Goal: Find specific page/section: Find specific page/section

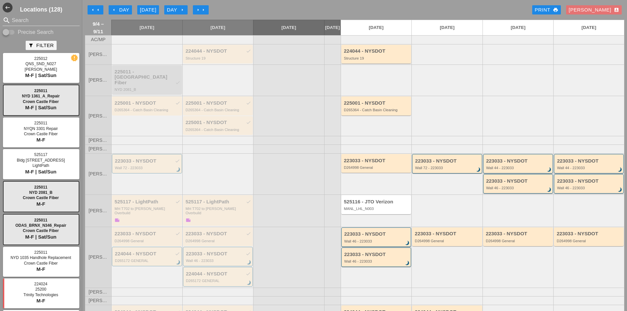
click at [201, 44] on div at bounding box center [217, 39] width 71 height 9
click at [201, 54] on div "224044 - NYSDOT check" at bounding box center [219, 51] width 66 height 6
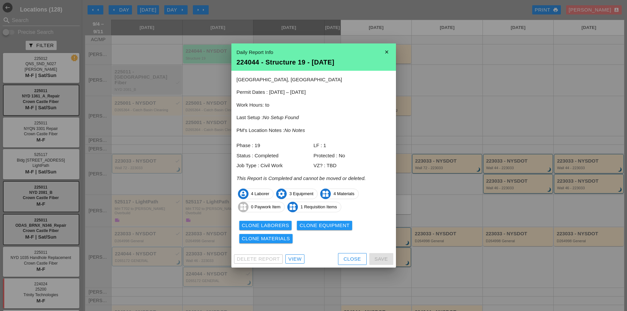
click at [289, 257] on div "View" at bounding box center [294, 259] width 13 height 8
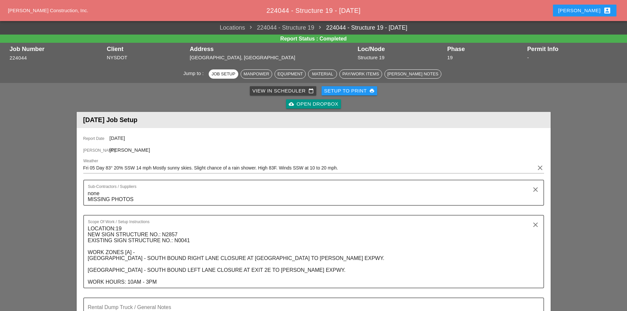
click at [331, 104] on div "cloud_upload Open Dropbox" at bounding box center [314, 104] width 50 height 8
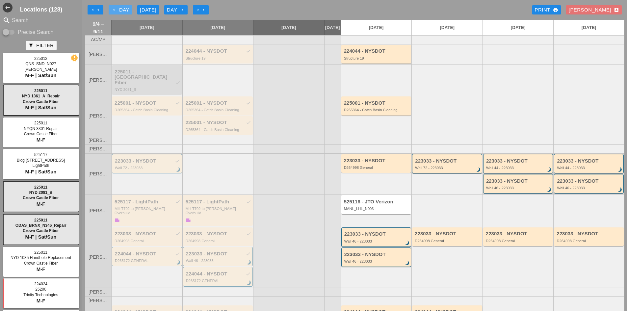
click at [117, 8] on div "arrow_left Day" at bounding box center [120, 10] width 18 height 8
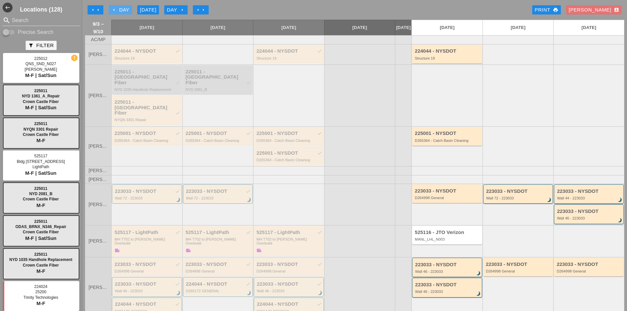
click at [115, 10] on icon "arrow_left" at bounding box center [113, 9] width 5 height 5
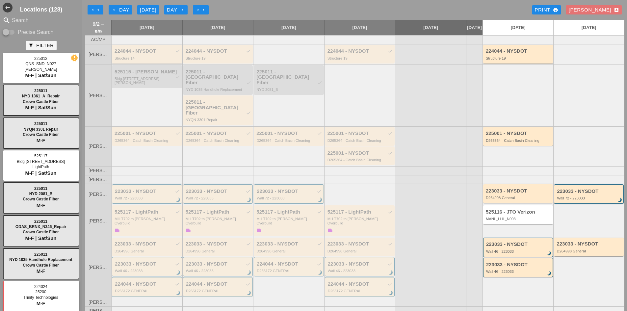
click at [164, 54] on div "224044 - NYSDOT check" at bounding box center [148, 51] width 66 height 6
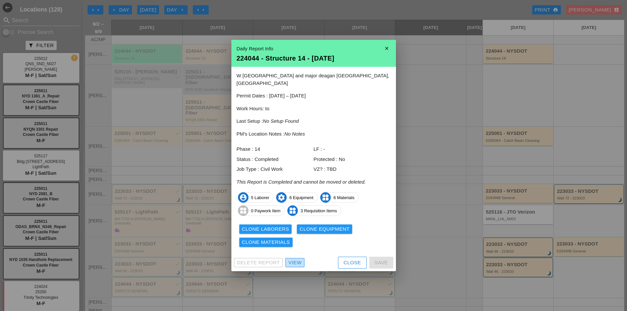
click at [297, 259] on div "View" at bounding box center [294, 263] width 13 height 8
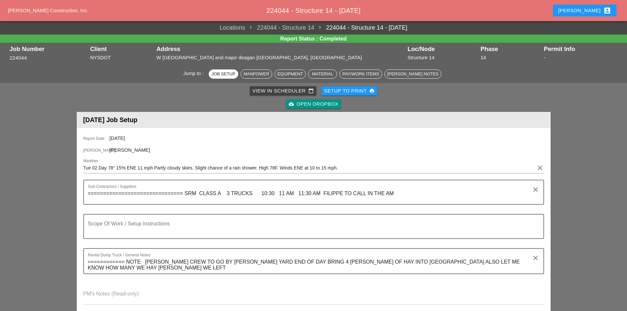
click at [314, 103] on div "cloud_upload Open Dropbox" at bounding box center [314, 104] width 50 height 8
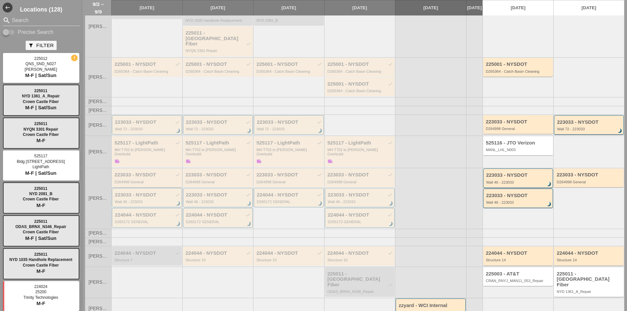
scroll to position [70, 0]
click at [134, 257] on div "Structure 7" at bounding box center [148, 259] width 66 height 4
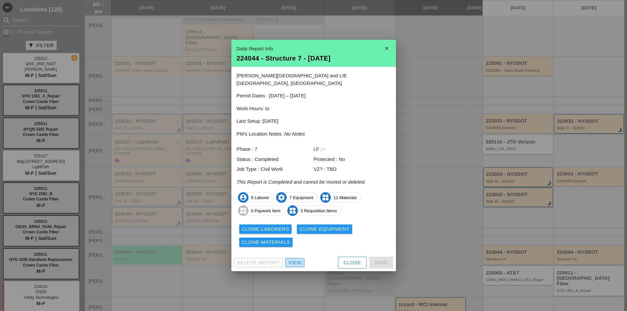
click at [298, 261] on div "View" at bounding box center [294, 263] width 13 height 8
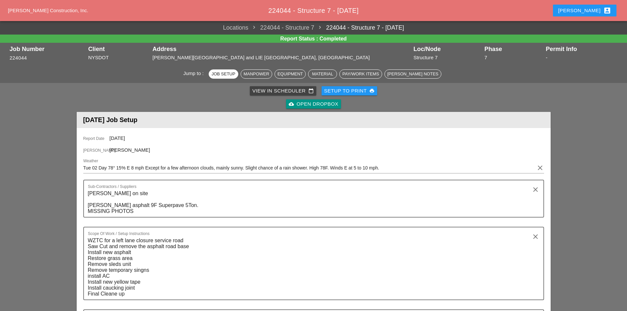
click at [310, 105] on div "cloud_upload Open Dropbox" at bounding box center [314, 104] width 50 height 8
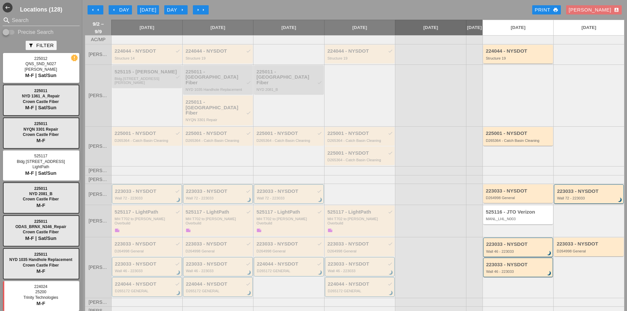
click at [111, 7] on div "arrow_left Day" at bounding box center [120, 10] width 18 height 8
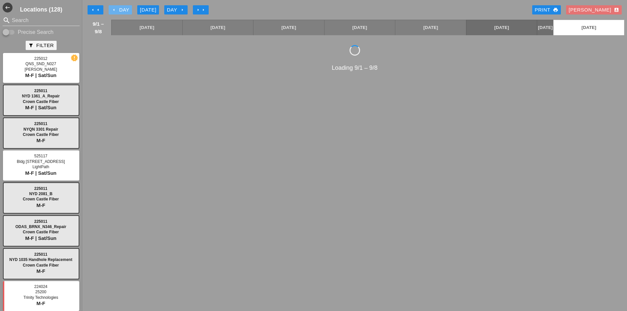
click at [111, 7] on div "arrow_left Day" at bounding box center [120, 10] width 18 height 8
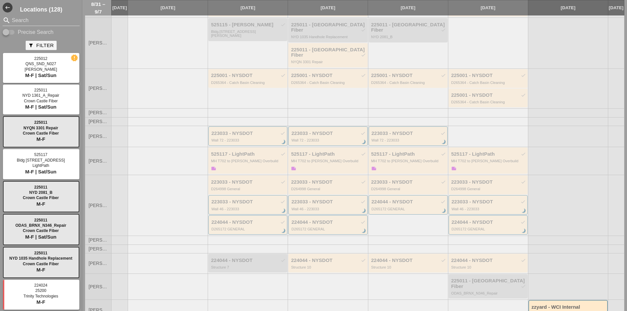
scroll to position [54, 0]
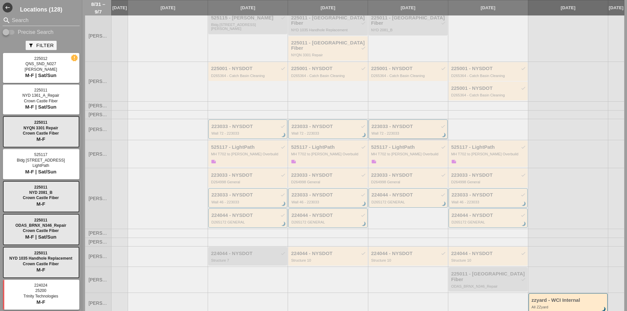
click at [389, 124] on div "223033 - NYSDOT check" at bounding box center [409, 127] width 74 height 6
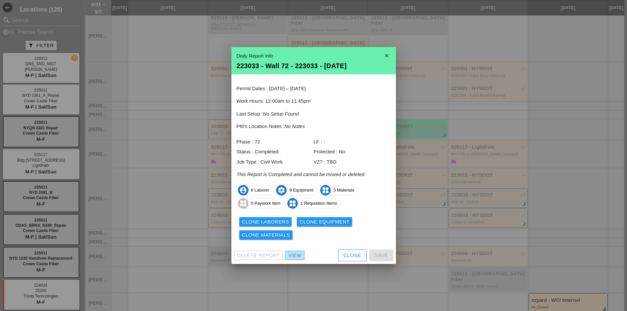
click at [298, 252] on div "View" at bounding box center [294, 256] width 13 height 8
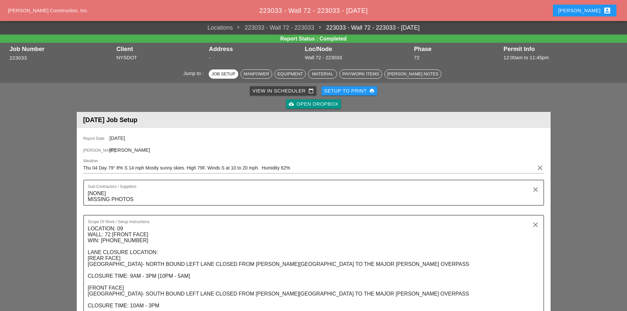
click at [318, 100] on div "cloud_upload Open Dropbox" at bounding box center [314, 104] width 50 height 8
